Goal: Task Accomplishment & Management: Use online tool/utility

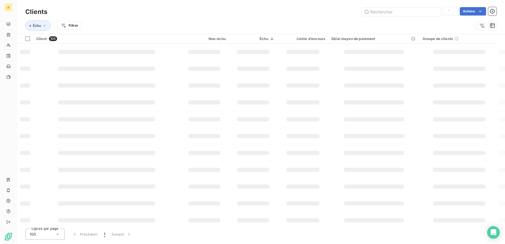
type input "acte"
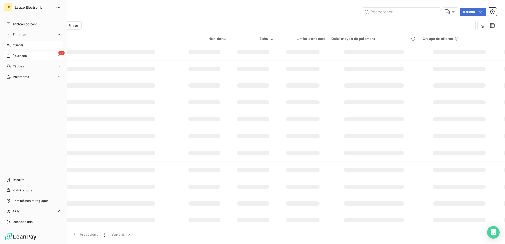
click at [24, 54] on span "Relances" at bounding box center [20, 55] width 14 height 5
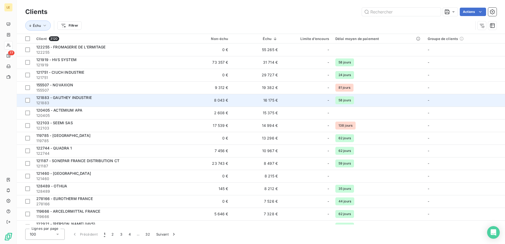
click at [106, 102] on span "121883" at bounding box center [107, 102] width 142 height 5
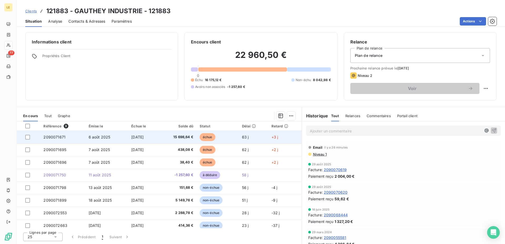
click at [117, 136] on td "6 août 2025" at bounding box center [106, 137] width 43 height 13
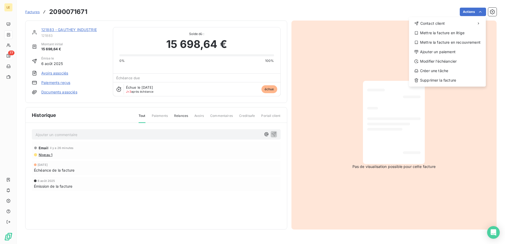
click at [483, 12] on html "LE 77 Factures [PHONE_NUMBER] Actions Contact client Mettre la facture en litig…" at bounding box center [252, 122] width 505 height 244
click at [456, 56] on div "Contact client Mettre la facture en litige Mettre la facture en recouvrement Aj…" at bounding box center [447, 51] width 77 height 69
click at [455, 51] on div "Ajouter un paiement" at bounding box center [447, 52] width 73 height 8
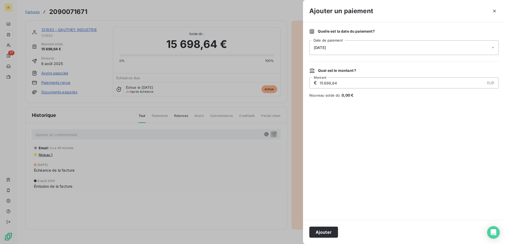
click at [335, 46] on div "[DATE]" at bounding box center [403, 47] width 189 height 15
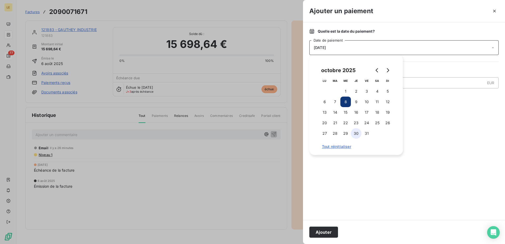
click at [356, 136] on button "30" at bounding box center [356, 133] width 11 height 11
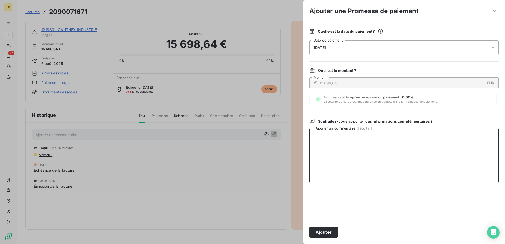
click at [462, 169] on textarea "Ajouter un commentaire ( facultatif )" at bounding box center [403, 155] width 189 height 55
